Goal: Communication & Community: Answer question/provide support

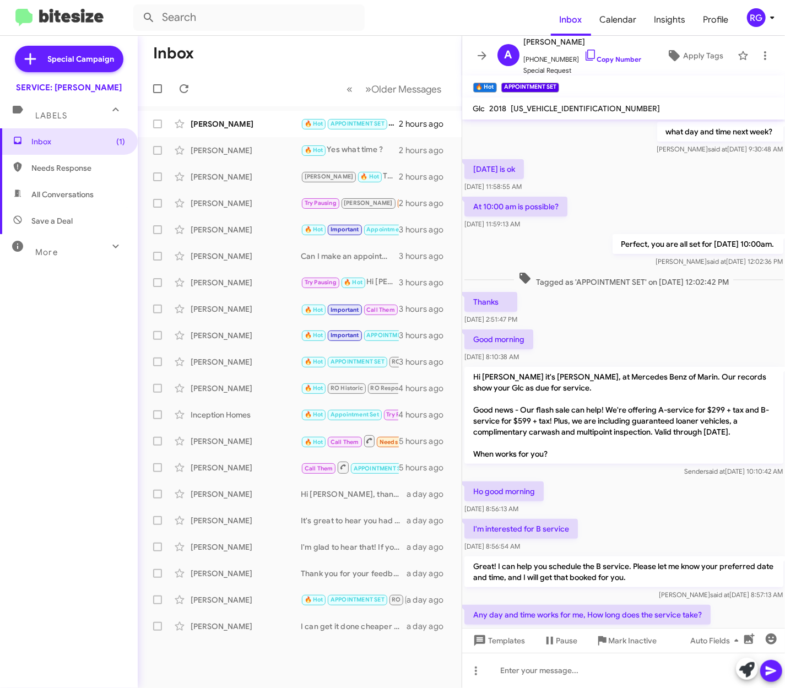
scroll to position [355, 0]
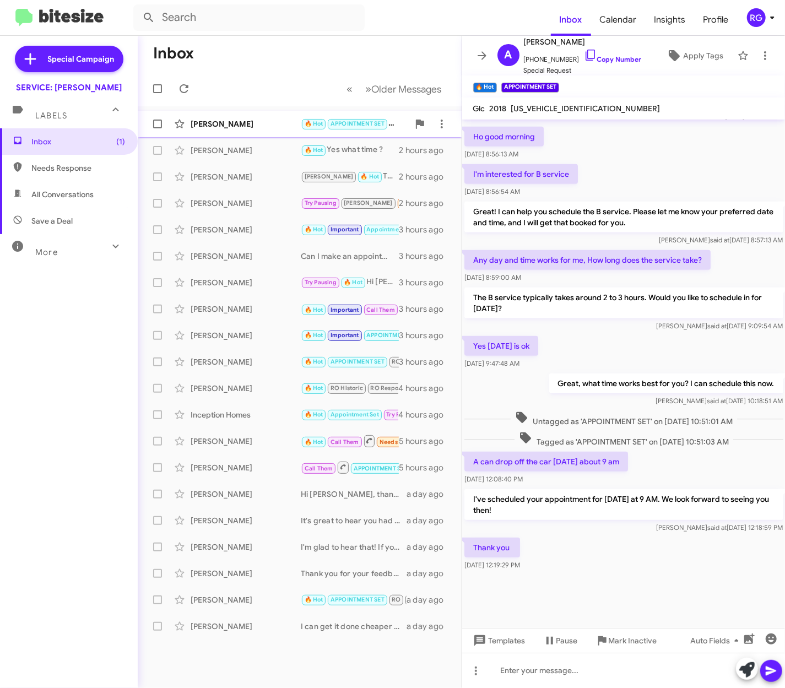
click at [271, 127] on div "[PERSON_NAME]" at bounding box center [246, 123] width 110 height 11
click at [72, 155] on span "Needs Response" at bounding box center [69, 168] width 138 height 26
type input "in:needs-response"
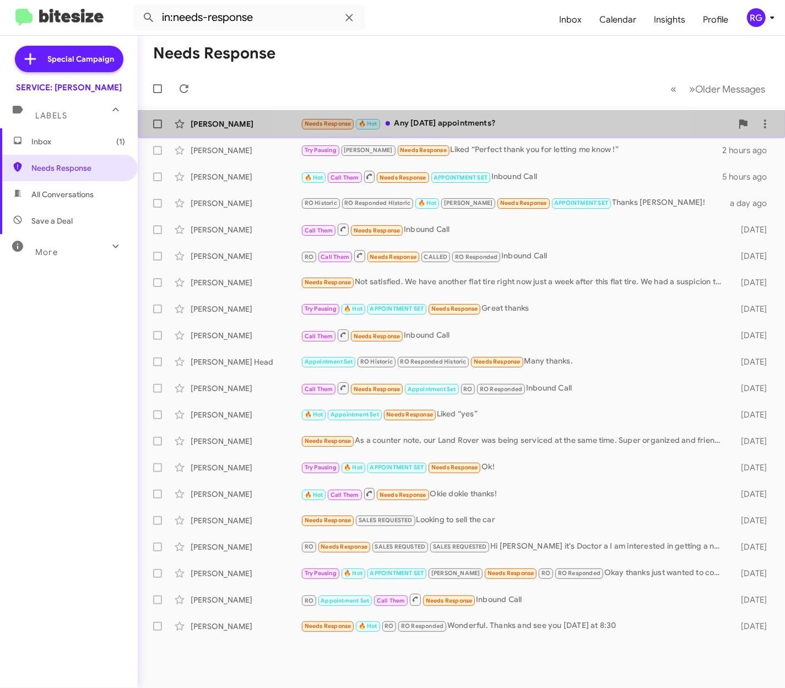
click at [459, 117] on div "[PERSON_NAME] Needs Response 🔥 Hot Any [DATE] appointments? 8 minutes ago" at bounding box center [462, 124] width 630 height 22
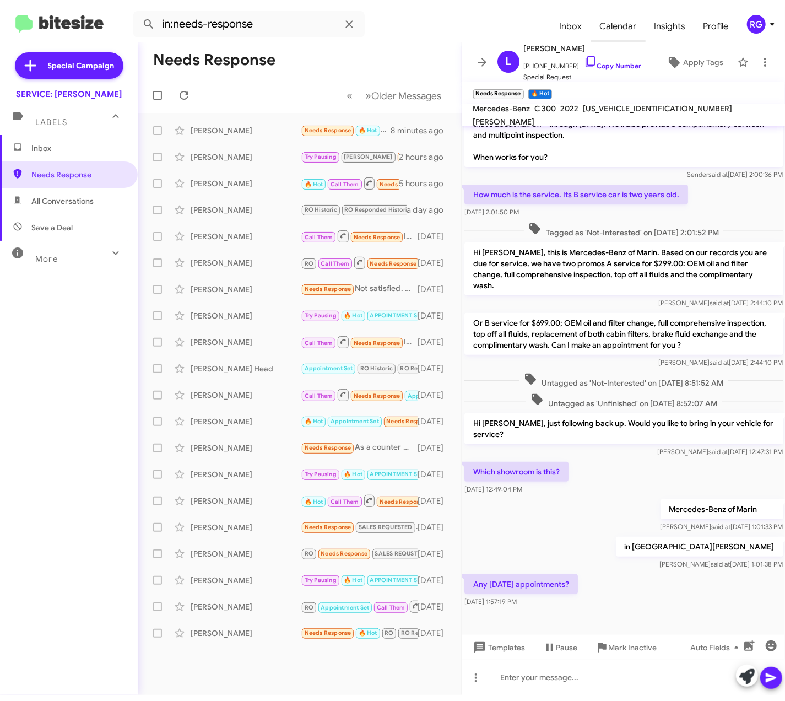
scroll to position [161, 0]
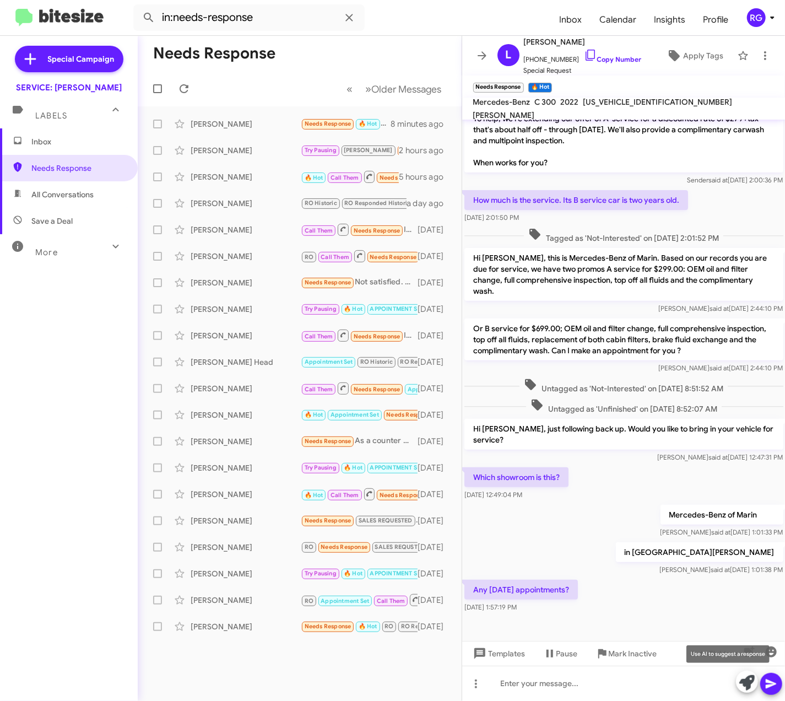
click at [745, 688] on icon at bounding box center [747, 682] width 15 height 15
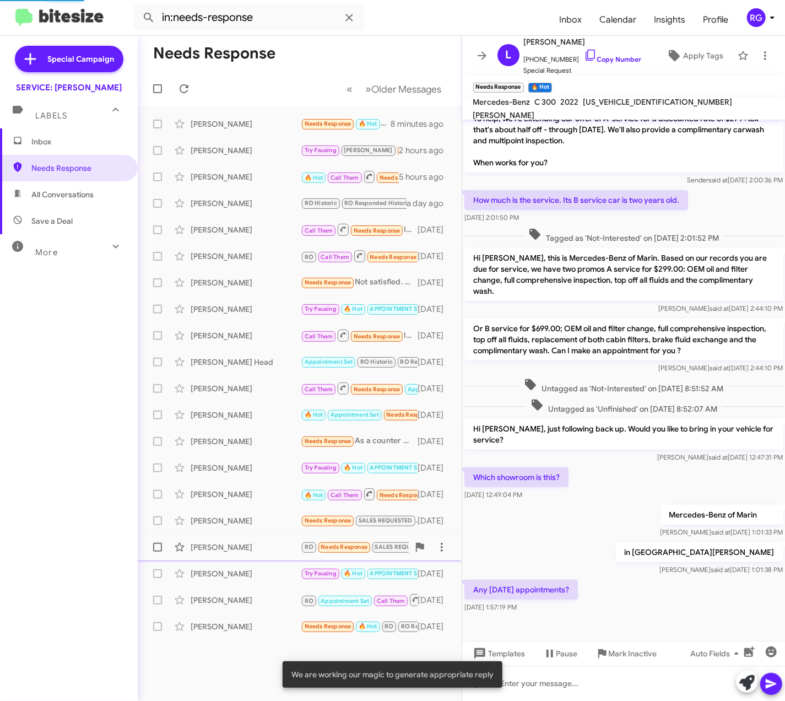
scroll to position [173, 0]
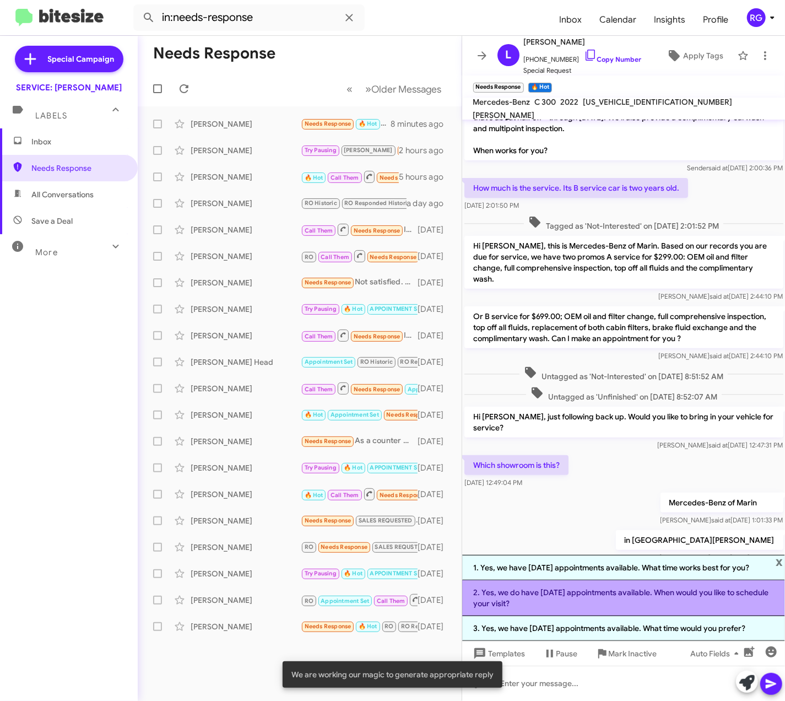
click at [584, 602] on li "2. Yes, we do have [DATE] appointments available. When would you like to schedu…" at bounding box center [623, 598] width 323 height 36
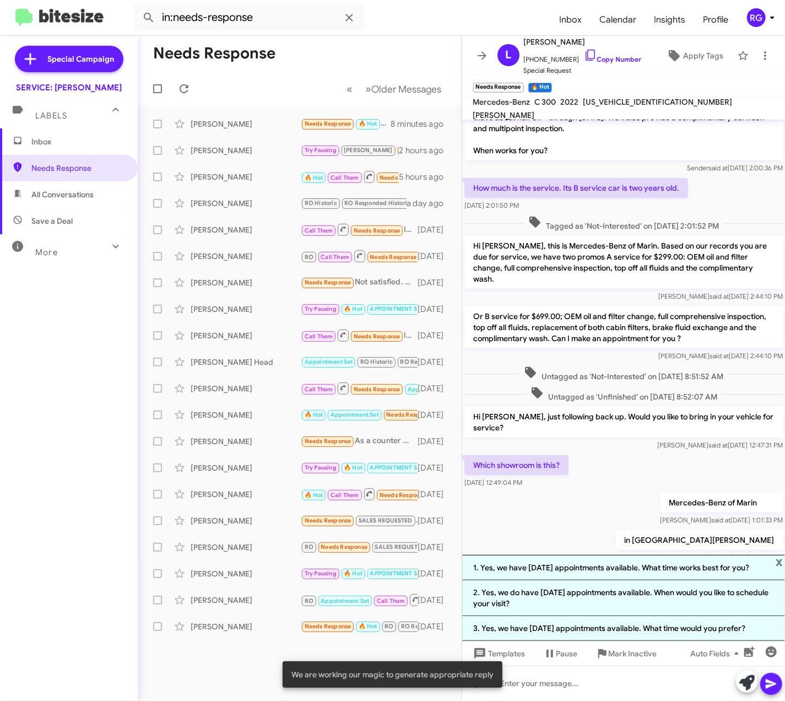
scroll to position [172, 0]
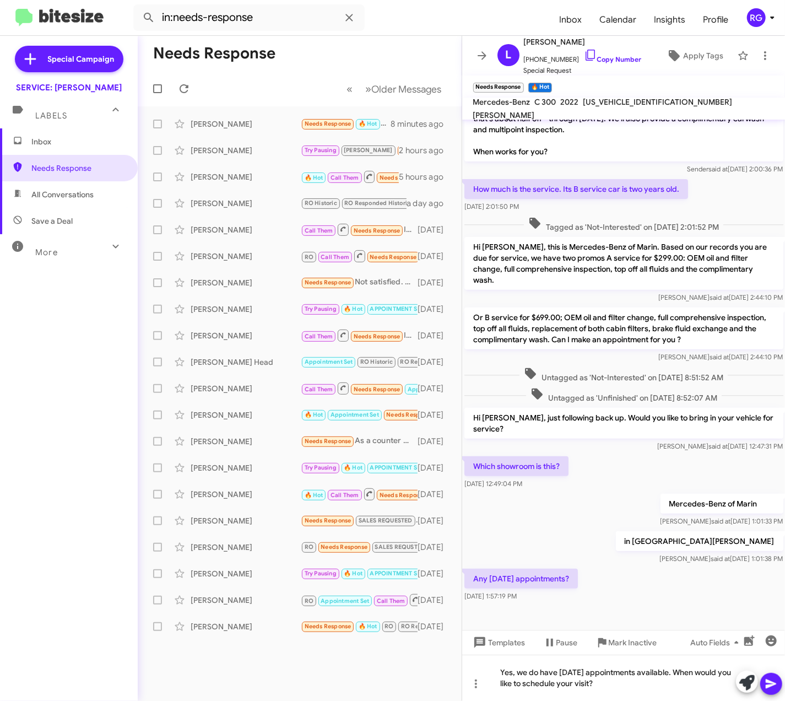
click at [646, 107] on span "[US_VEHICLE_IDENTIFICATION_NUMBER]" at bounding box center [658, 102] width 149 height 10
copy span "[US_VEHICLE_IDENTIFICATION_NUMBER]"
click at [775, 688] on icon at bounding box center [771, 683] width 13 height 13
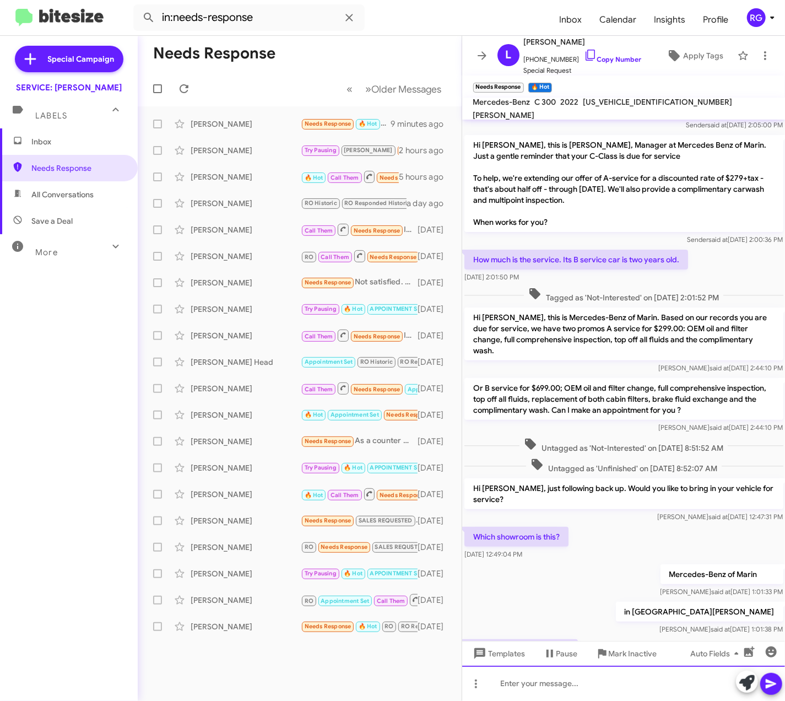
scroll to position [212, 0]
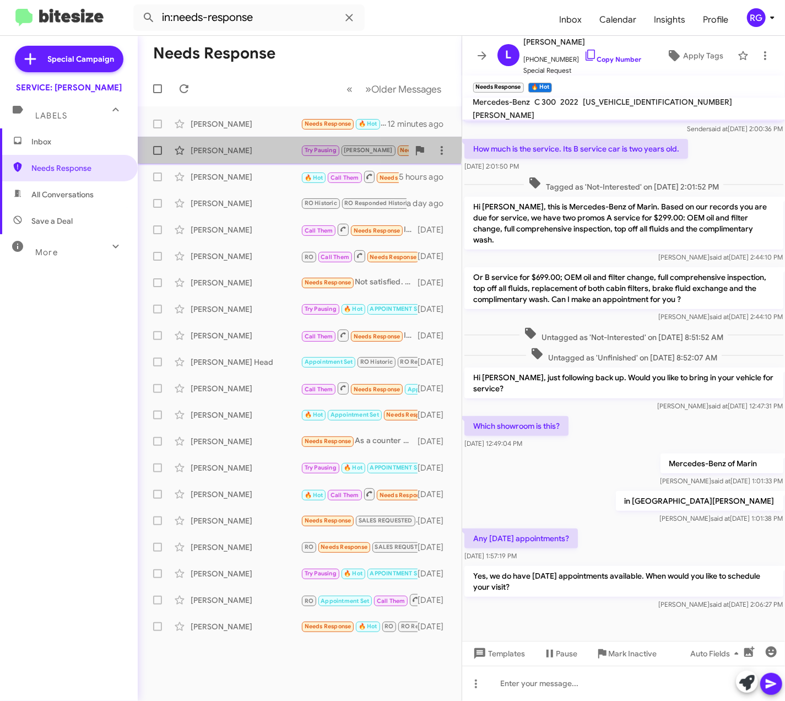
click at [212, 142] on div "[PERSON_NAME] Try Pausing [PERSON_NAME] Needs Response Liked “Perfect thank you…" at bounding box center [300, 150] width 306 height 22
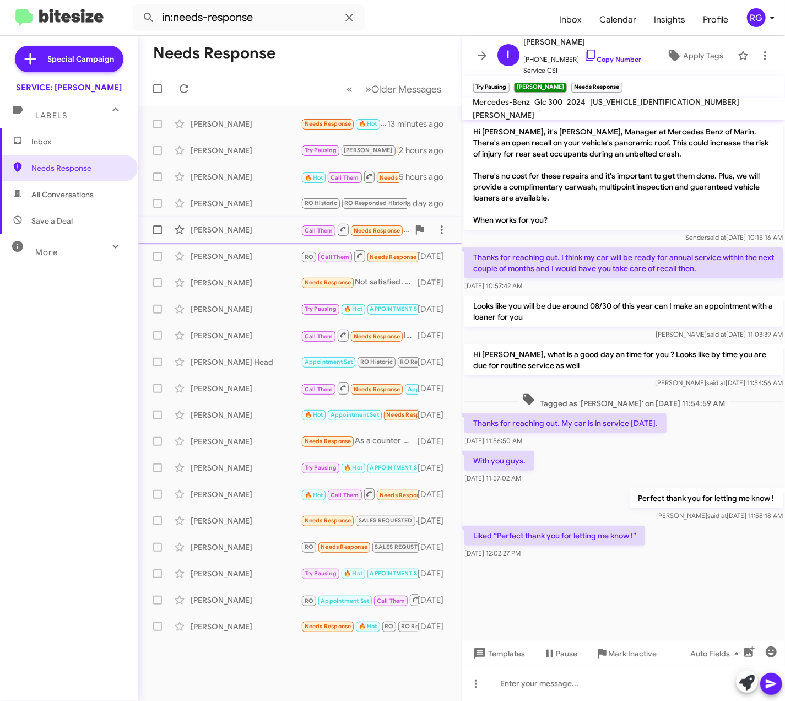
click at [235, 237] on div "[PERSON_NAME] Call Them Needs Response Inbound Call [DATE]" at bounding box center [300, 230] width 306 height 22
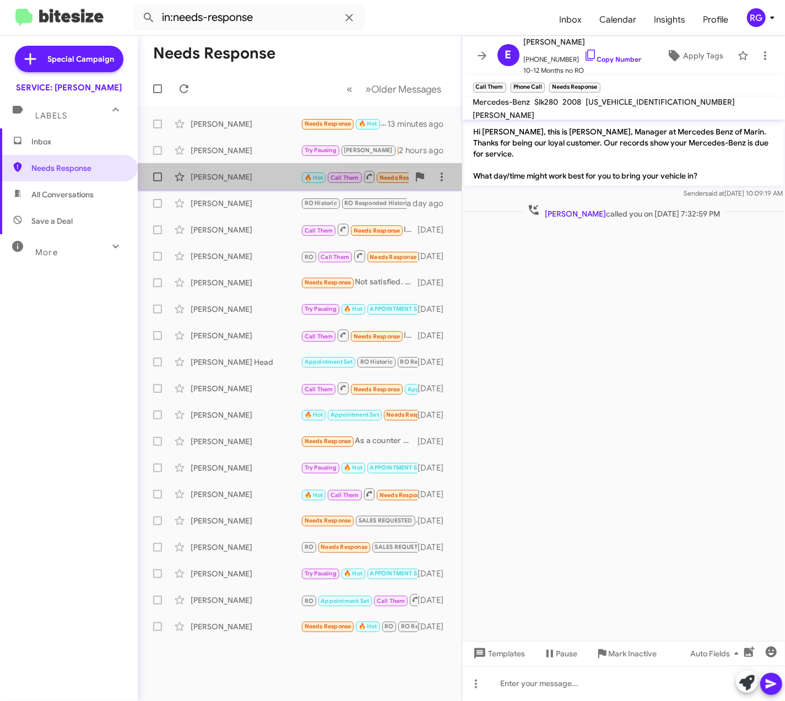
click at [263, 184] on div "[PERSON_NAME] 🔥 Hot Call Them Needs Response APPOINTMENT SET Inbound Call 5 hou…" at bounding box center [300, 177] width 306 height 22
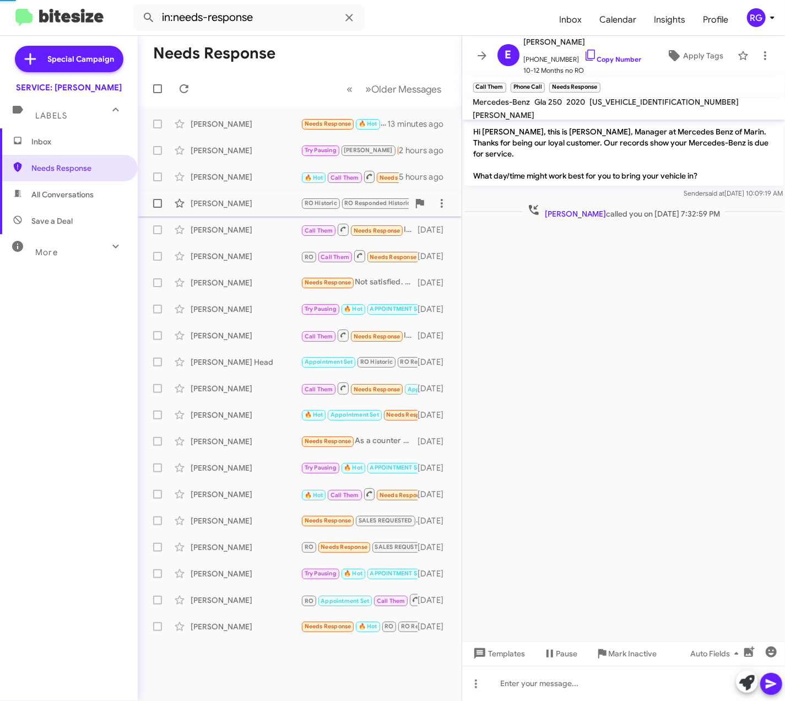
scroll to position [380, 0]
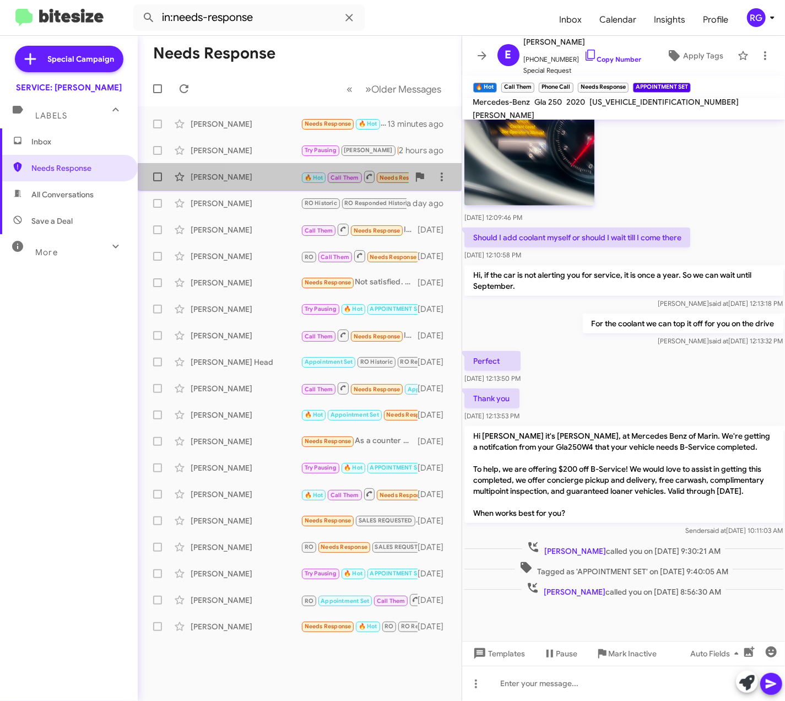
click at [274, 165] on span "[PERSON_NAME] 🔥 Hot Call Them Needs Response APPOINTMENT SET Inbound Call 5 hou…" at bounding box center [300, 177] width 324 height 26
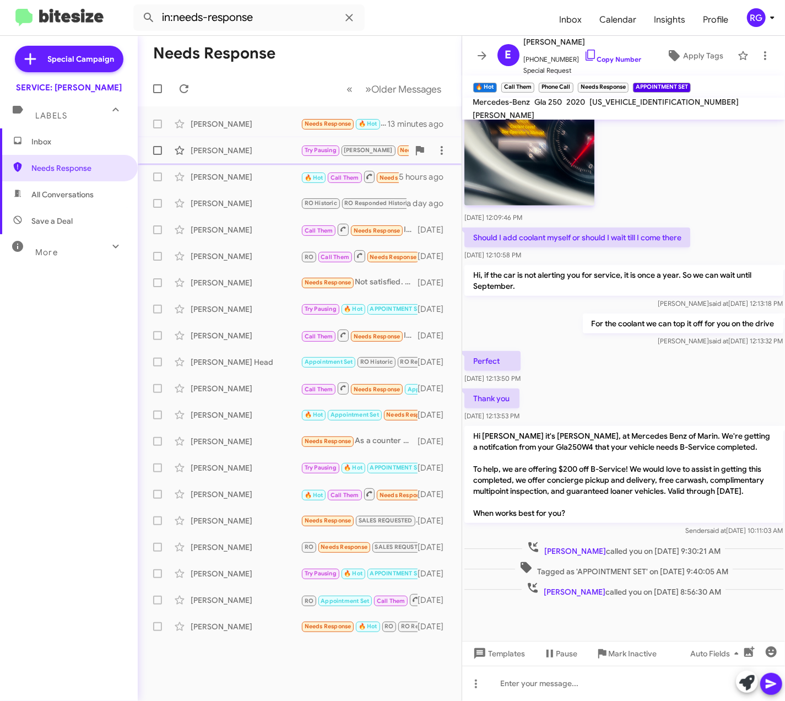
click at [278, 153] on div "[PERSON_NAME]" at bounding box center [246, 150] width 110 height 11
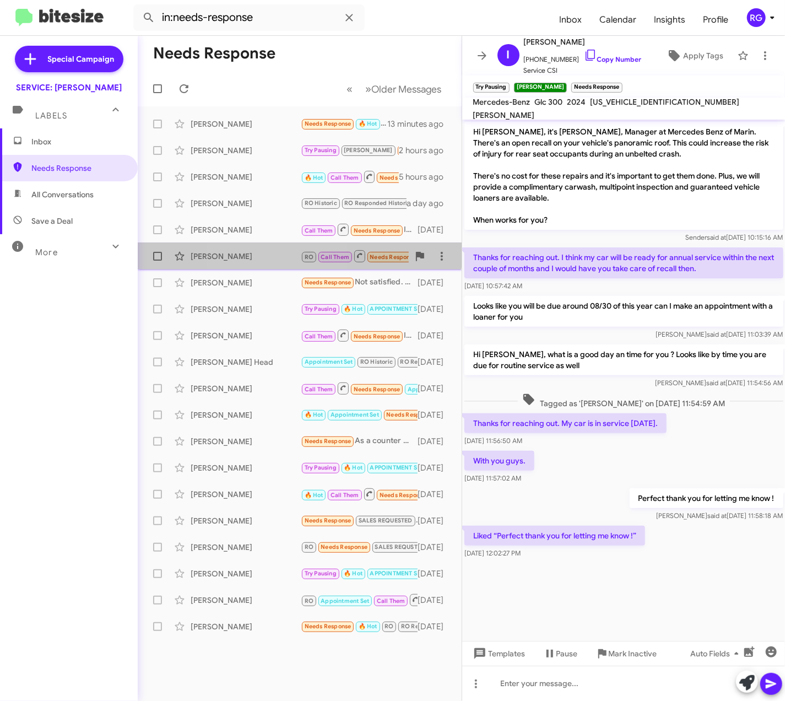
click at [265, 247] on div "[PERSON_NAME] RO Call Them Needs Response CALLED RO Responded Inbound Call [DAT…" at bounding box center [300, 256] width 306 height 22
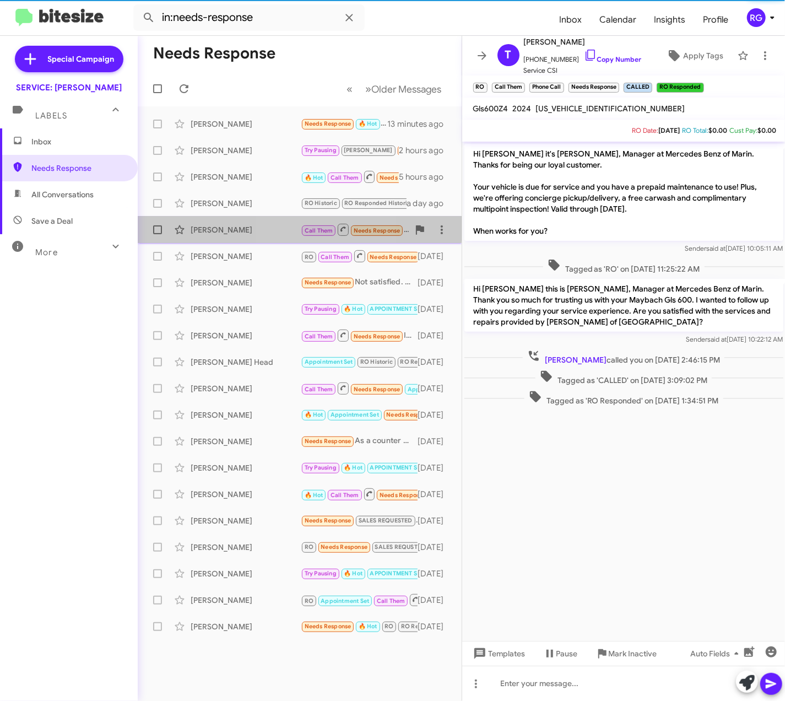
click at [291, 233] on div "[PERSON_NAME]" at bounding box center [246, 229] width 110 height 11
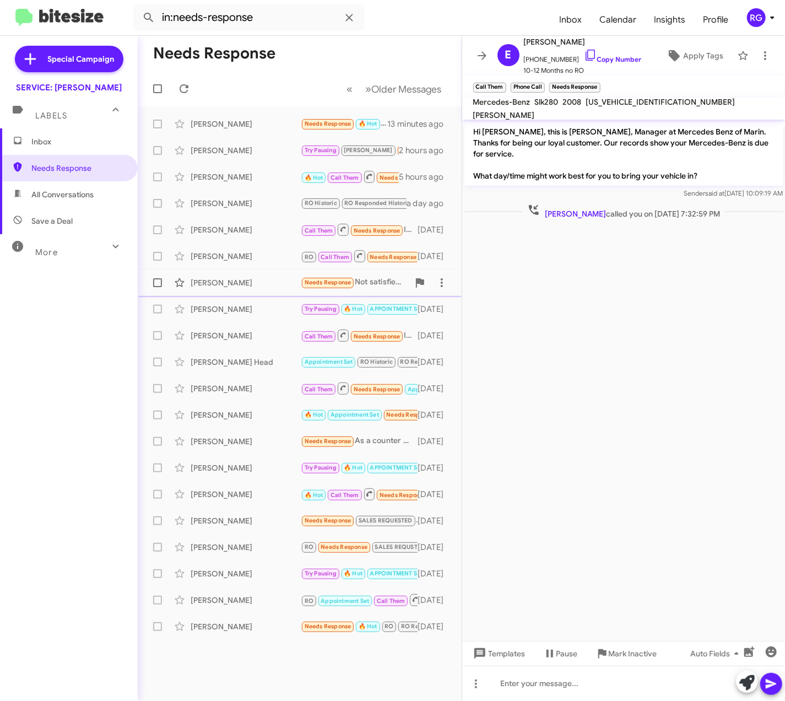
click at [344, 272] on div "[PERSON_NAME] Needs Response Not satisfied. We have another flat tire right now…" at bounding box center [300, 283] width 306 height 22
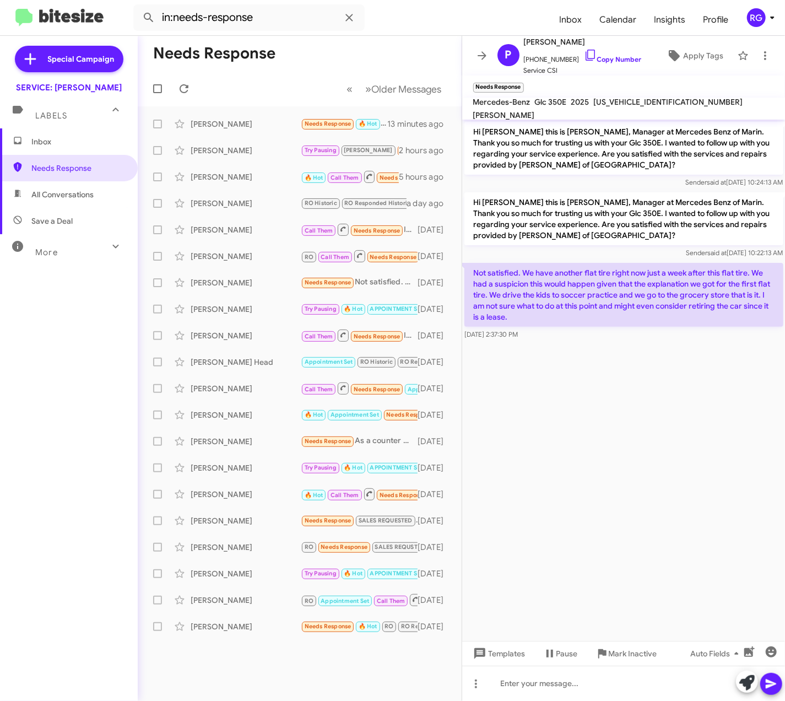
drag, startPoint x: 569, startPoint y: 340, endPoint x: -129, endPoint y: 733, distance: 801.2
drag, startPoint x: -129, startPoint y: 733, endPoint x: 68, endPoint y: 137, distance: 627.5
click at [66, 137] on span "Inbox" at bounding box center [78, 141] width 94 height 11
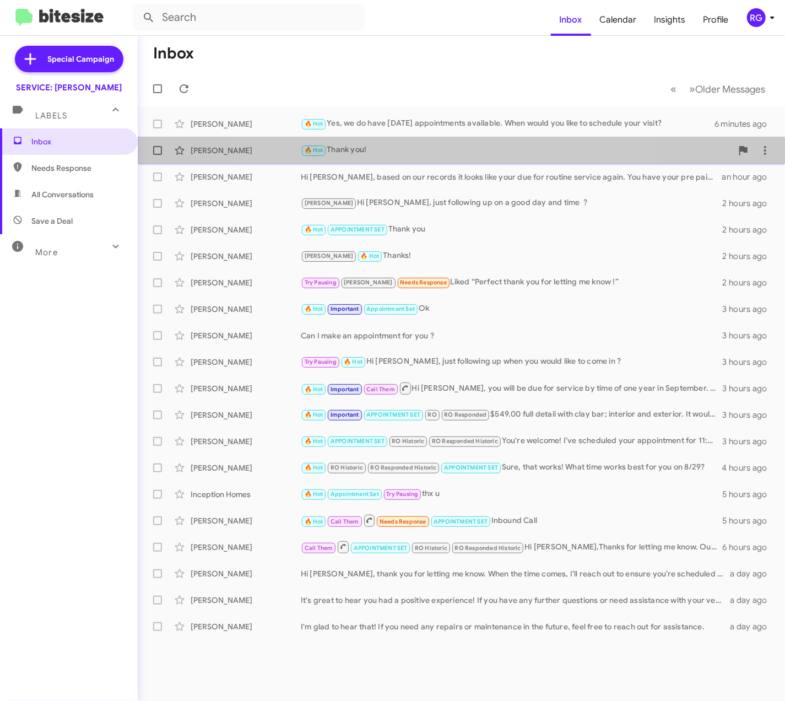
click at [441, 157] on div "[PERSON_NAME] 🔥 Hot Thank you! an hour ago" at bounding box center [462, 150] width 630 height 22
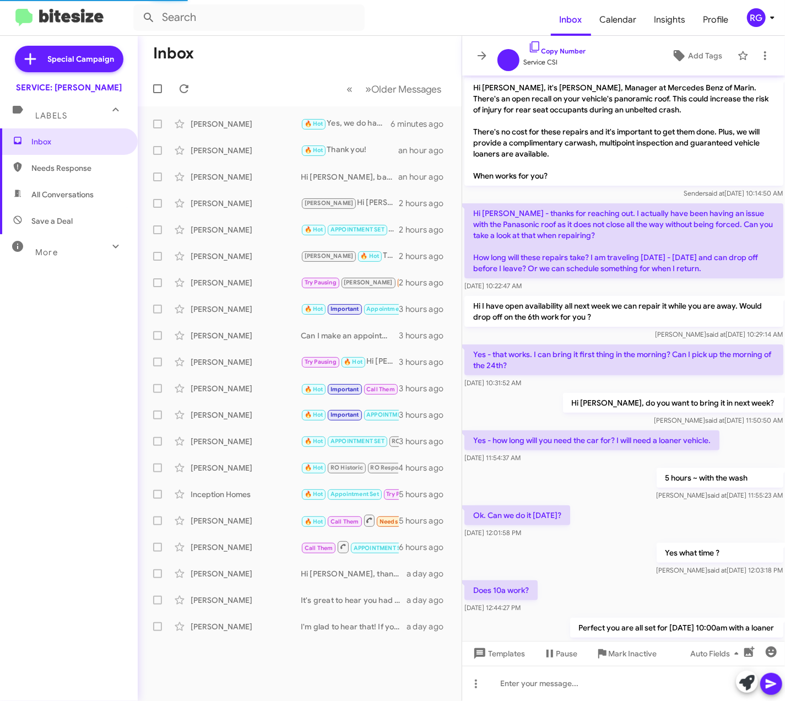
scroll to position [83, 0]
